Goal: Transaction & Acquisition: Subscribe to service/newsletter

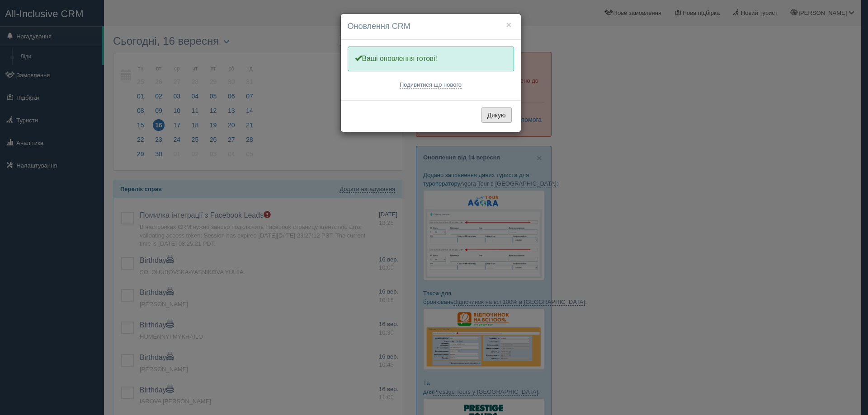
click at [502, 117] on button "Дякую" at bounding box center [496, 115] width 30 height 15
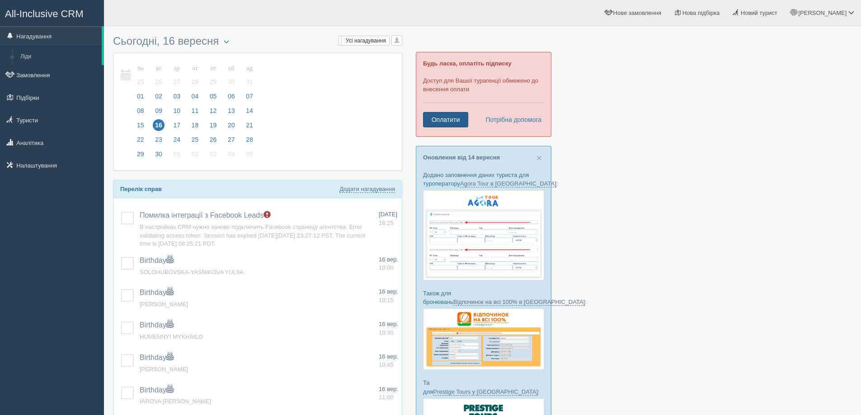
click at [440, 115] on link "Оплатити" at bounding box center [445, 119] width 45 height 15
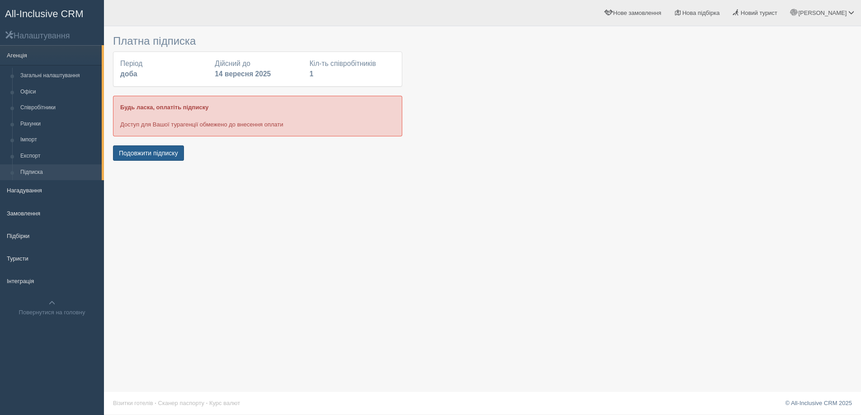
click at [122, 150] on button "Подовжити підписку" at bounding box center [148, 152] width 71 height 15
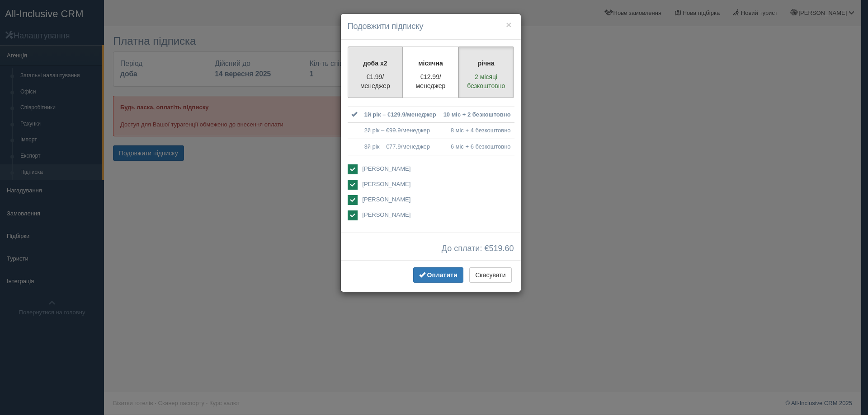
click at [385, 82] on p "€1.99/менеджер" at bounding box center [375, 81] width 44 height 18
radio input "true"
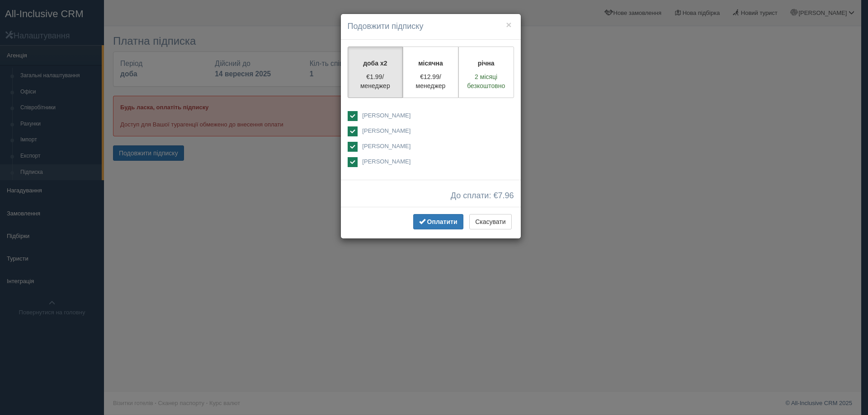
click at [348, 133] on ins at bounding box center [352, 132] width 10 height 10
checkbox input "false"
click at [349, 145] on ins at bounding box center [352, 147] width 10 height 10
checkbox input "false"
click at [357, 162] on label "[PERSON_NAME]" at bounding box center [430, 162] width 166 height 11
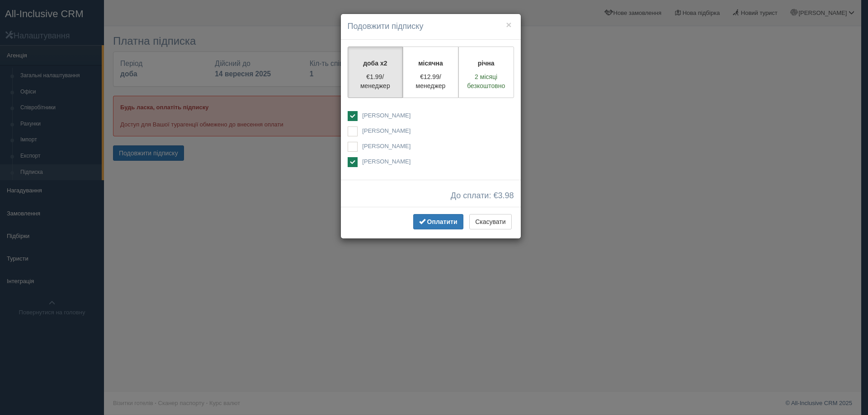
checkbox input "false"
click at [356, 131] on ins at bounding box center [352, 132] width 10 height 10
checkbox input "false"
click at [352, 144] on ins at bounding box center [352, 147] width 10 height 10
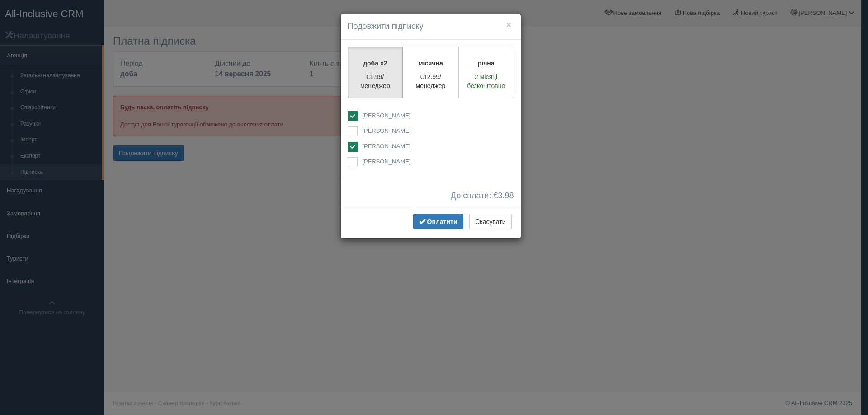
click at [352, 144] on ins at bounding box center [352, 147] width 10 height 10
checkbox input "false"
click at [417, 87] on p "€12.99/менеджер" at bounding box center [430, 81] width 44 height 18
radio input "true"
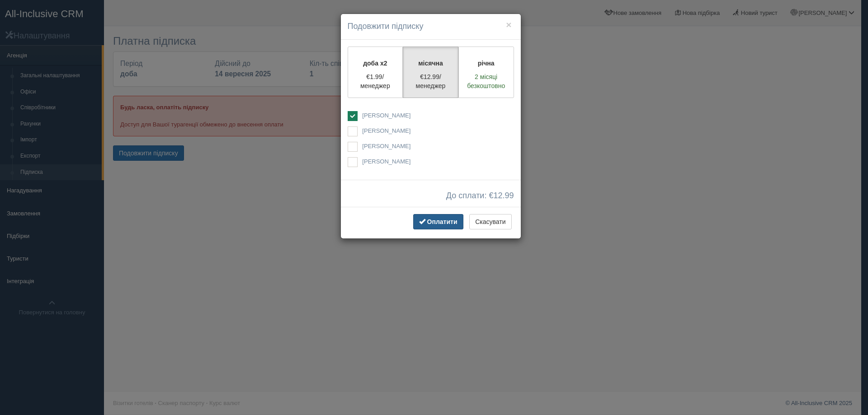
click at [431, 218] on span "Оплатити" at bounding box center [442, 221] width 30 height 7
